Goal: Task Accomplishment & Management: Use online tool/utility

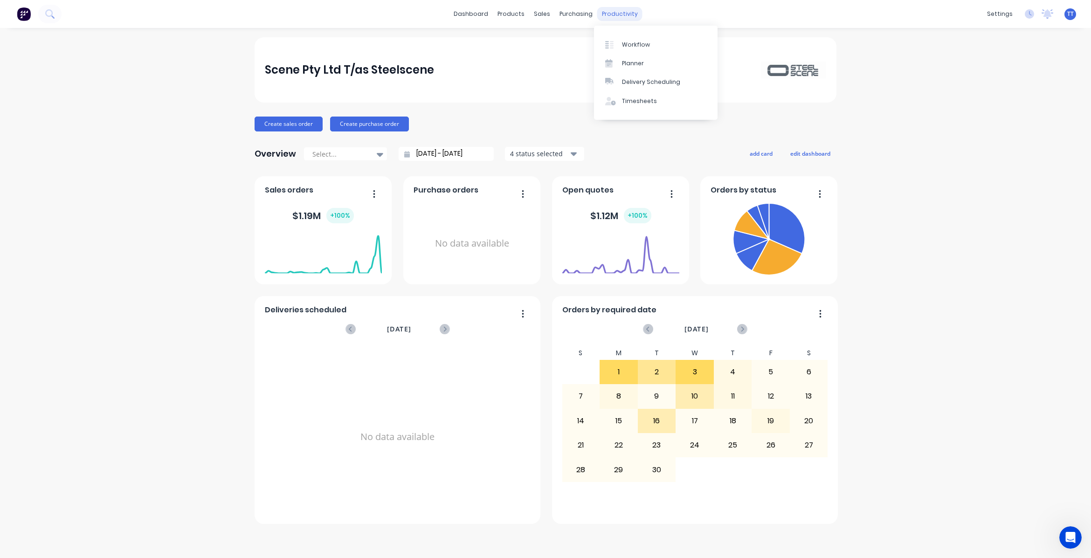
click at [615, 15] on div "productivity" at bounding box center [619, 14] width 45 height 14
click at [632, 42] on div "Workflow" at bounding box center [636, 45] width 28 height 8
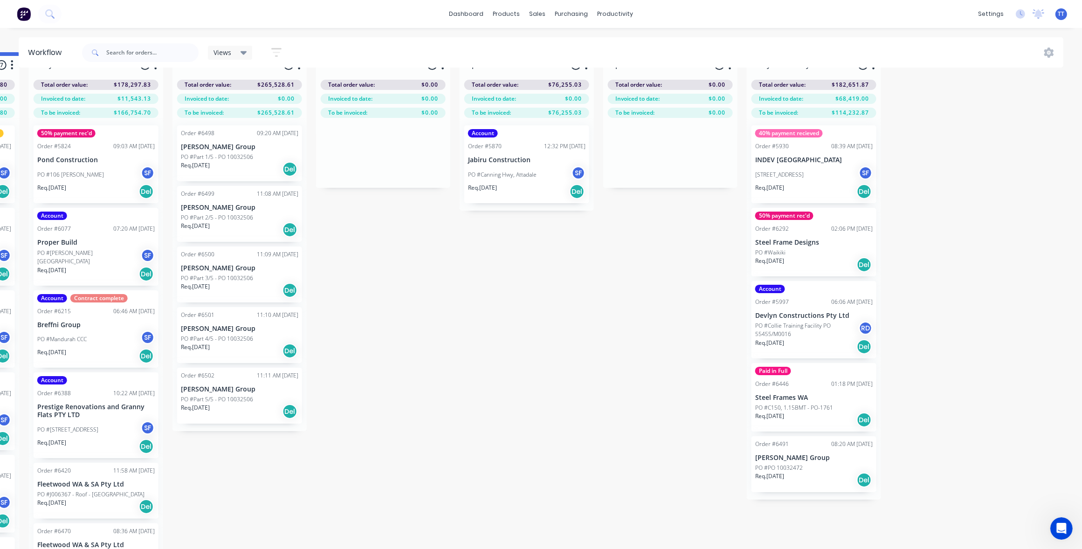
scroll to position [42, 1284]
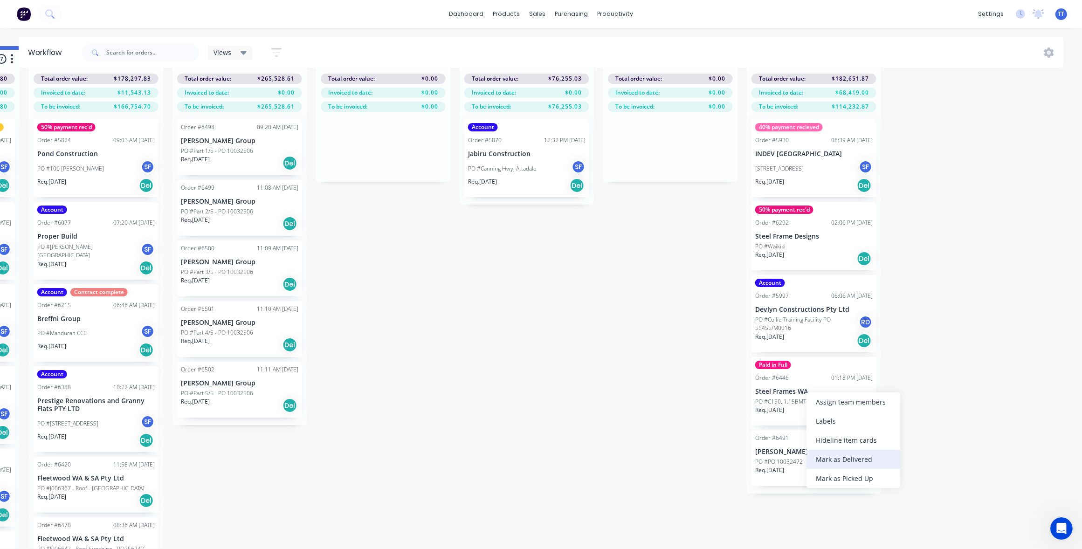
click at [865, 457] on div "Mark as Delivered" at bounding box center [854, 459] width 94 height 19
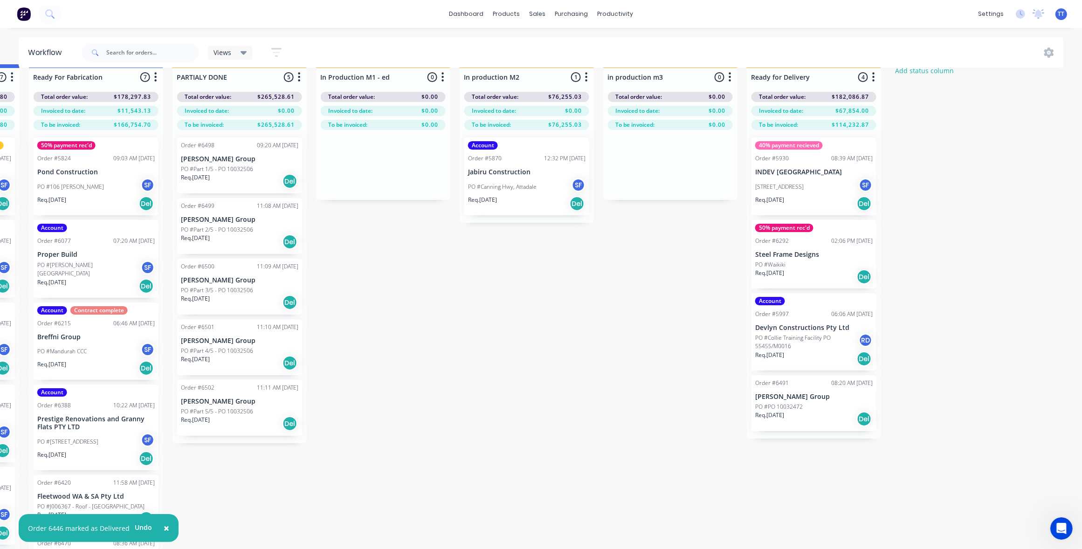
scroll to position [0, 1284]
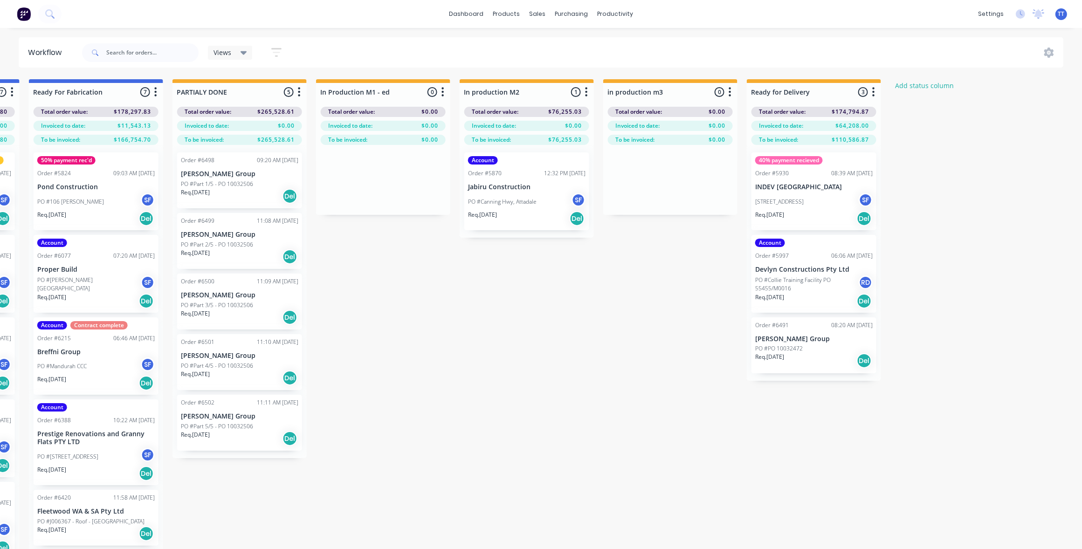
scroll to position [42, 1284]
